Goal: Information Seeking & Learning: Learn about a topic

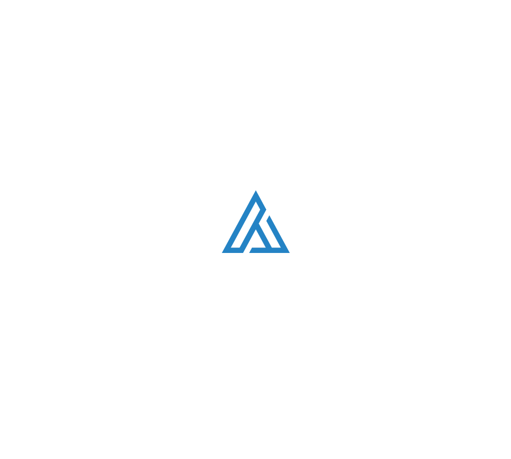
scroll to position [2780, 0]
